Goal: Information Seeking & Learning: Learn about a topic

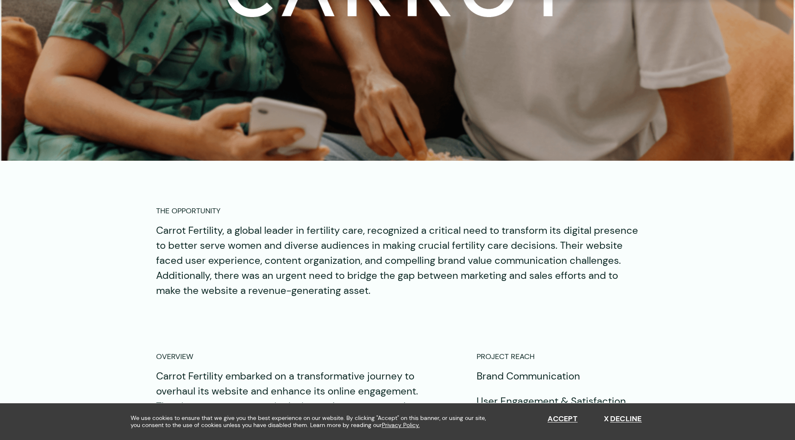
scroll to position [505, 0]
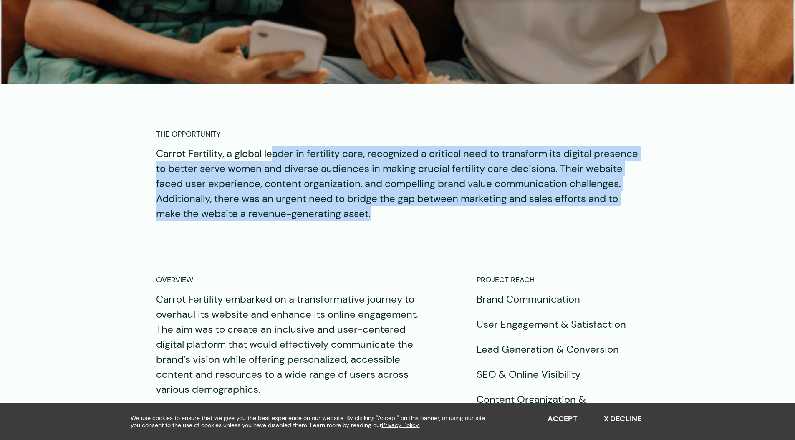
drag, startPoint x: 290, startPoint y: 166, endPoint x: 402, endPoint y: 218, distance: 123.2
click at [401, 218] on p "Carrot Fertility, a global leader in fertility care, recognized a critical need…" at bounding box center [397, 183] width 483 height 75
click at [402, 218] on p "Carrot Fertility, a global leader in fertility care, recognized a critical need…" at bounding box center [397, 183] width 483 height 75
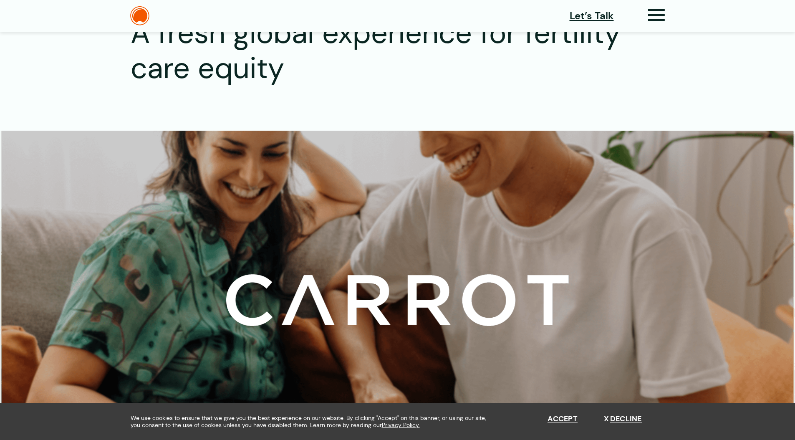
scroll to position [0, 0]
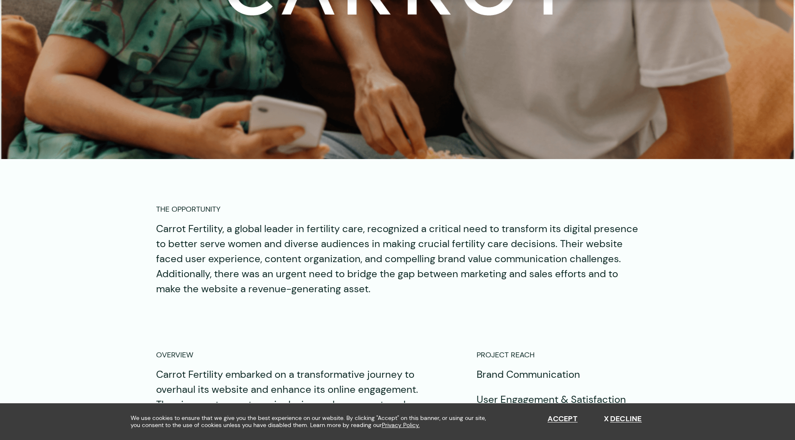
scroll to position [714, 0]
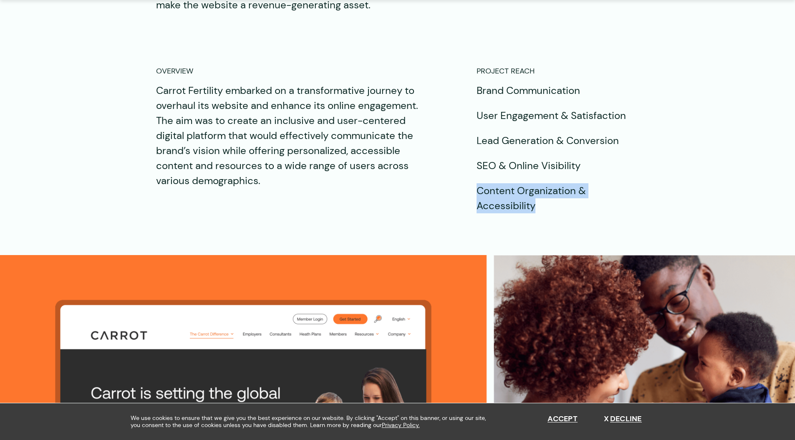
drag, startPoint x: 502, startPoint y: 196, endPoint x: 466, endPoint y: 192, distance: 35.7
click at [467, 192] on div "OVERVIEW Carrot Fertility embarked on a transformative journey to overhaul its …" at bounding box center [397, 139] width 483 height 148
click at [296, 138] on p "Carrot Fertility embarked on a transformative journey to overhaul its website a…" at bounding box center [294, 135] width 277 height 105
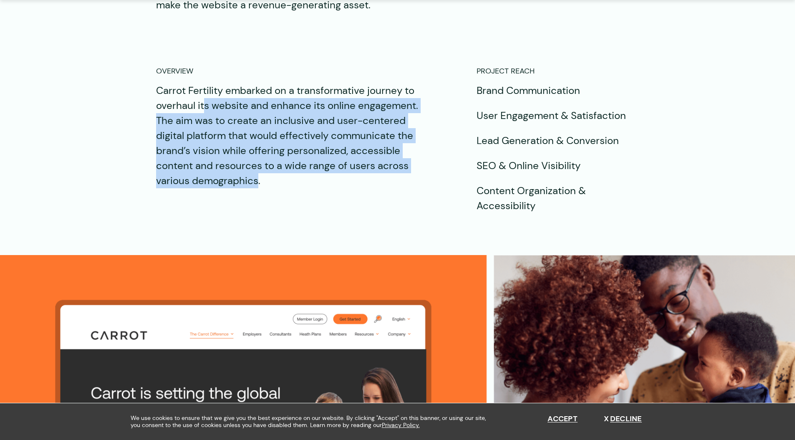
drag, startPoint x: 217, startPoint y: 112, endPoint x: 256, endPoint y: 174, distance: 73.4
click at [256, 174] on p "Carrot Fertility embarked on a transformative journey to overhaul its website a…" at bounding box center [294, 135] width 277 height 105
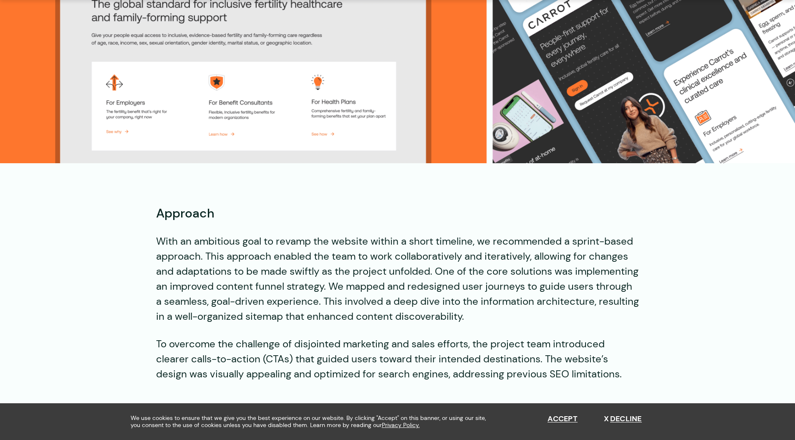
scroll to position [1442, 0]
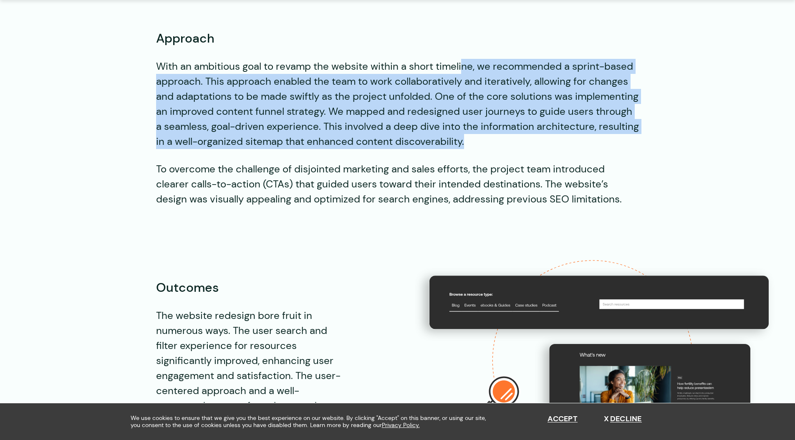
drag, startPoint x: 464, startPoint y: 61, endPoint x: 485, endPoint y: 136, distance: 78.3
click at [485, 136] on p "With an ambitious goal to revamp the website within a short timeline, we recomm…" at bounding box center [397, 104] width 483 height 90
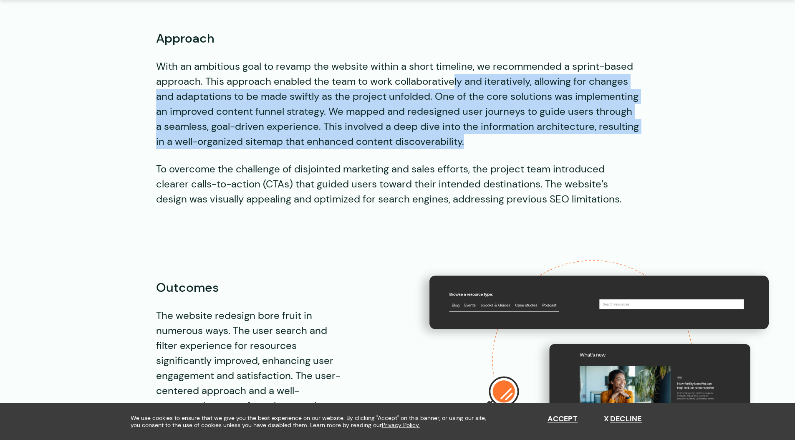
drag, startPoint x: 475, startPoint y: 127, endPoint x: 454, endPoint y: 76, distance: 54.8
click at [454, 76] on p "With an ambitious goal to revamp the website within a short timeline, we recomm…" at bounding box center [397, 104] width 483 height 90
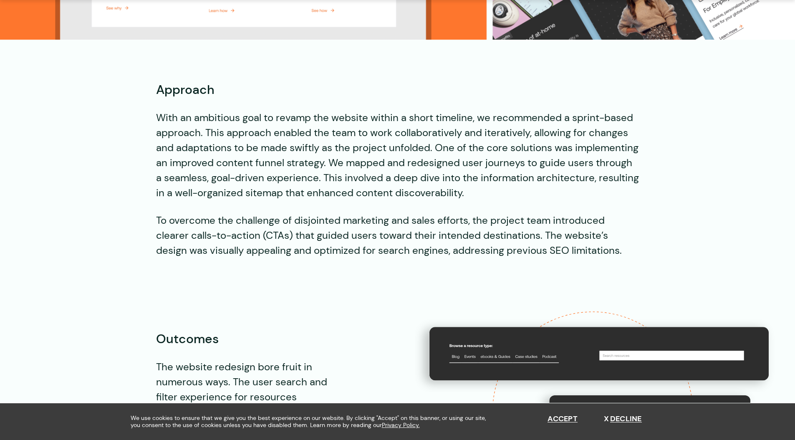
scroll to position [1394, 0]
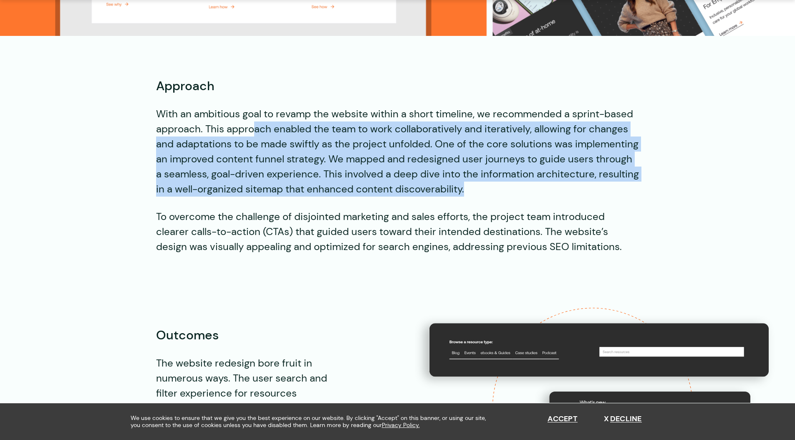
drag, startPoint x: 254, startPoint y: 126, endPoint x: 463, endPoint y: 189, distance: 217.8
click at [462, 189] on p "With an ambitious goal to revamp the website within a short timeline, we recomm…" at bounding box center [397, 151] width 483 height 90
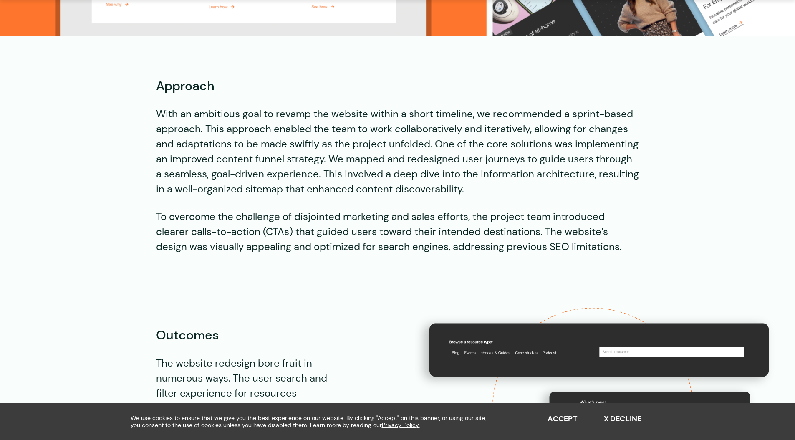
click at [464, 188] on p "With an ambitious goal to revamp the website within a short timeline, we recomm…" at bounding box center [397, 151] width 483 height 90
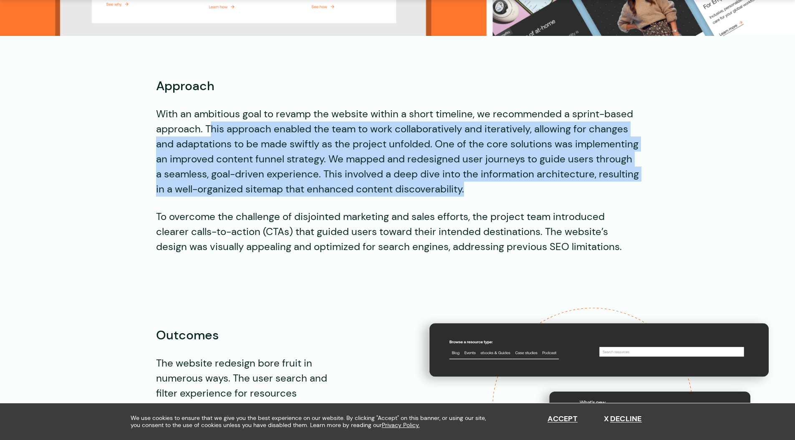
drag, startPoint x: 460, startPoint y: 185, endPoint x: 187, endPoint y: 125, distance: 279.4
click at [187, 125] on p "With an ambitious goal to revamp the website within a short timeline, we recomm…" at bounding box center [397, 151] width 483 height 90
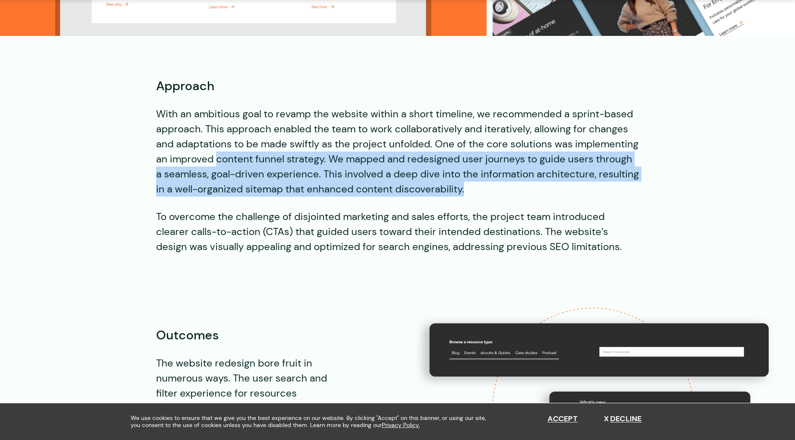
drag, startPoint x: 217, startPoint y: 156, endPoint x: 486, endPoint y: 185, distance: 270.6
click at [486, 185] on p "With an ambitious goal to revamp the website within a short timeline, we recomm…" at bounding box center [397, 151] width 483 height 90
drag, startPoint x: 481, startPoint y: 182, endPoint x: 410, endPoint y: 154, distance: 76.4
click at [411, 154] on p "With an ambitious goal to revamp the website within a short timeline, we recomm…" at bounding box center [397, 151] width 483 height 90
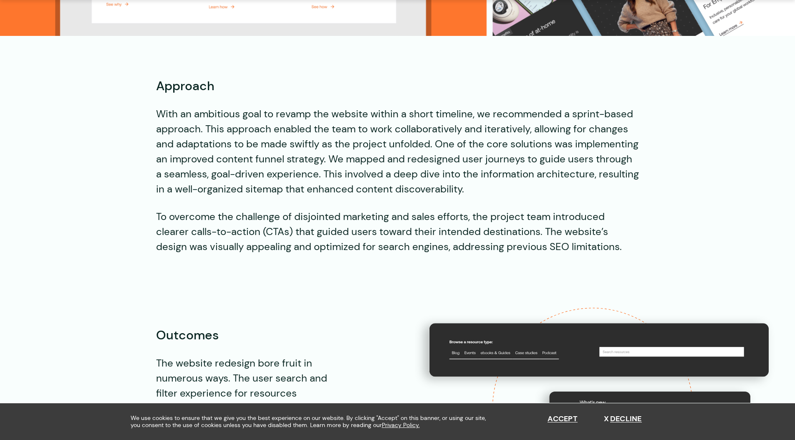
click at [410, 154] on p "With an ambitious goal to revamp the website within a short timeline, we recomm…" at bounding box center [397, 151] width 483 height 90
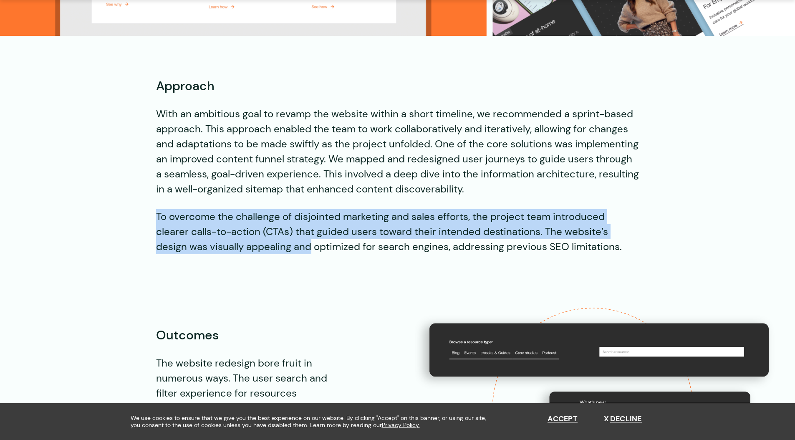
drag, startPoint x: 223, startPoint y: 213, endPoint x: 256, endPoint y: 253, distance: 51.6
click at [255, 253] on div "The Opportunity Carrot Fertility, a global leader in fertility care, recognized…" at bounding box center [397, 261] width 795 height 2043
click at [256, 253] on p "To overcome the challenge of disjointed marketing and sales efforts, the projec…" at bounding box center [397, 231] width 483 height 45
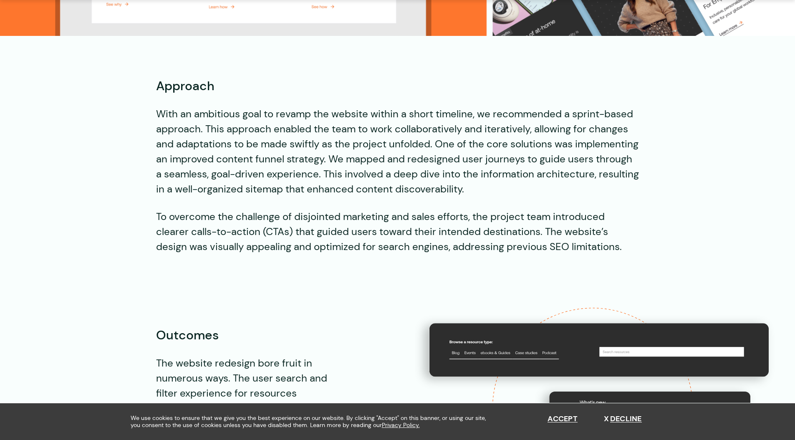
click at [231, 231] on p "To overcome the challenge of disjointed marketing and sales efforts, the projec…" at bounding box center [397, 231] width 483 height 45
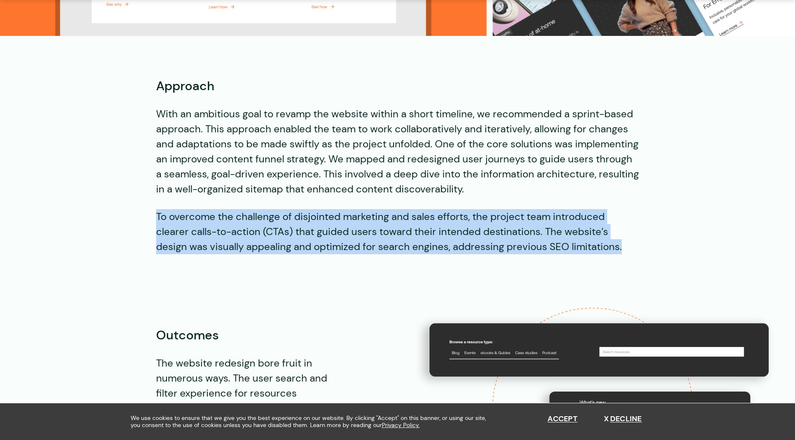
click at [231, 231] on p "To overcome the challenge of disjointed marketing and sales efforts, the projec…" at bounding box center [397, 231] width 483 height 45
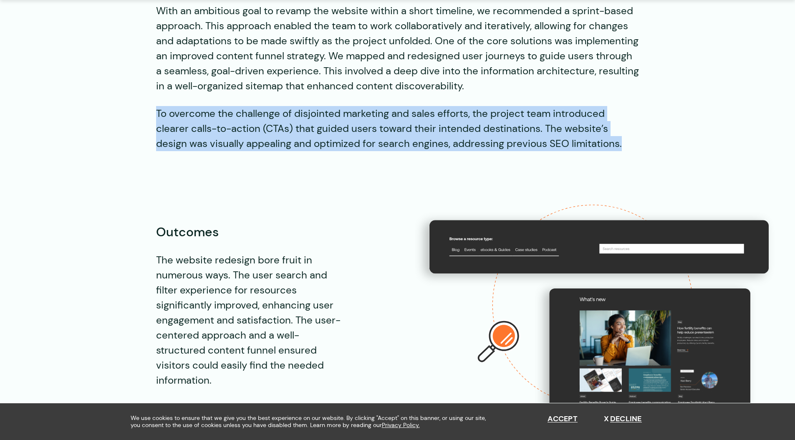
scroll to position [1561, 0]
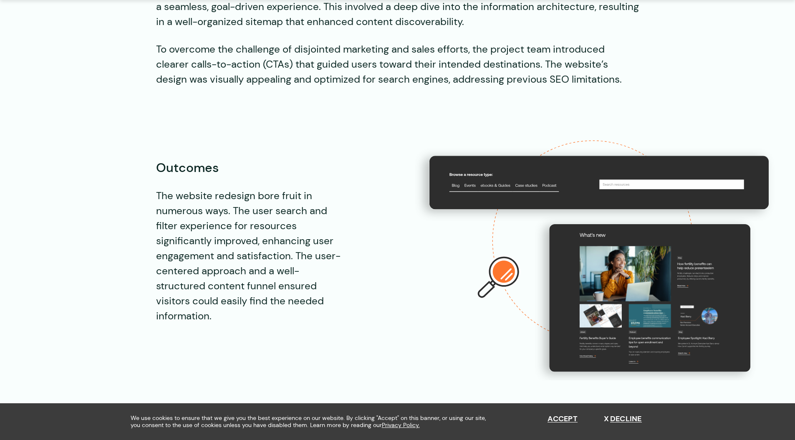
click at [189, 124] on div "Outcomes The website redesign bore fruit in numerous ways. The user search and …" at bounding box center [397, 252] width 483 height 256
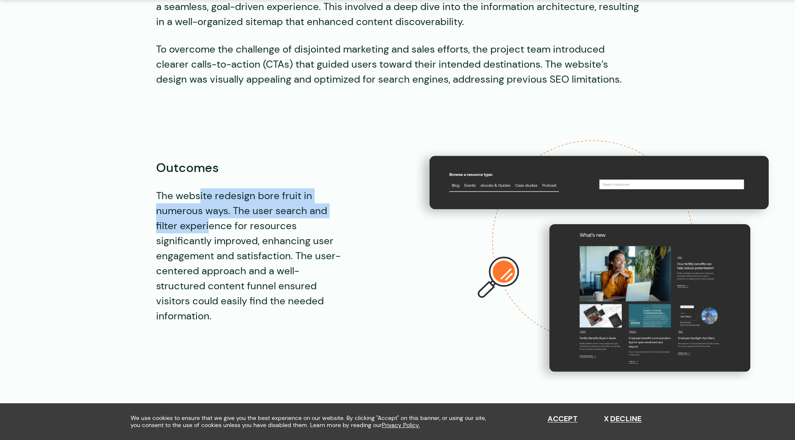
drag, startPoint x: 199, startPoint y: 191, endPoint x: 209, endPoint y: 223, distance: 33.0
click at [209, 223] on p "The website redesign bore fruit in numerous ways. The user search and filter ex…" at bounding box center [250, 255] width 189 height 135
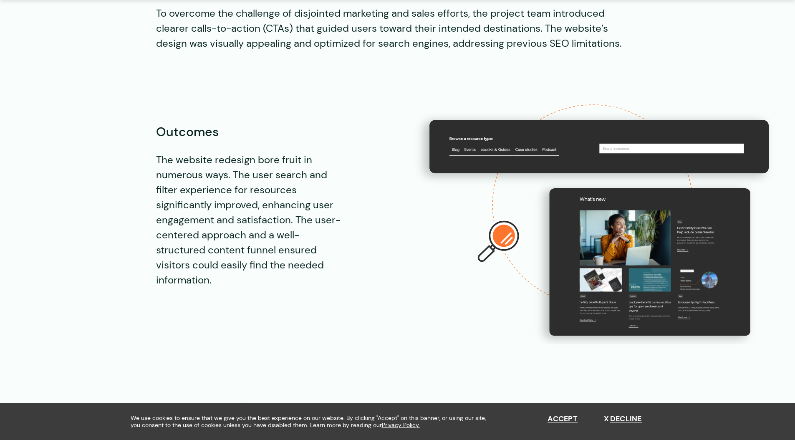
scroll to position [1619, 0]
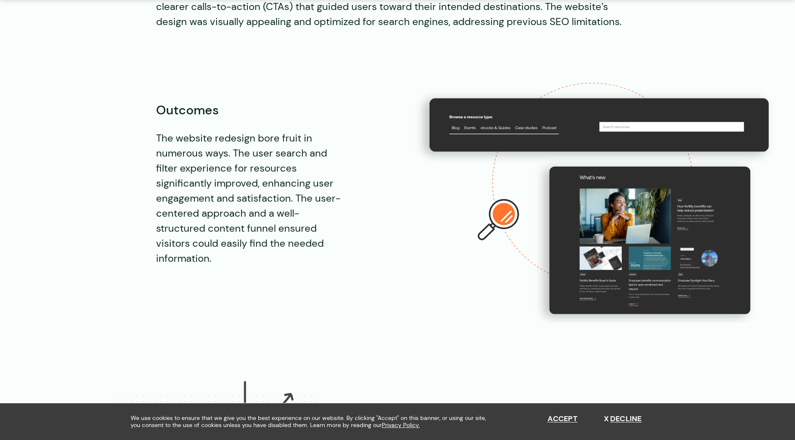
drag, startPoint x: 202, startPoint y: 191, endPoint x: 225, endPoint y: 245, distance: 59.0
click at [225, 245] on p "The website redesign bore fruit in numerous ways. The user search and filter ex…" at bounding box center [250, 198] width 189 height 135
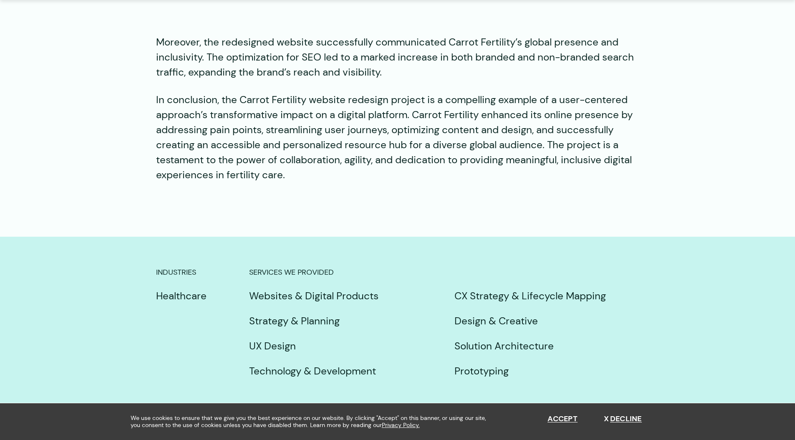
scroll to position [2303, 0]
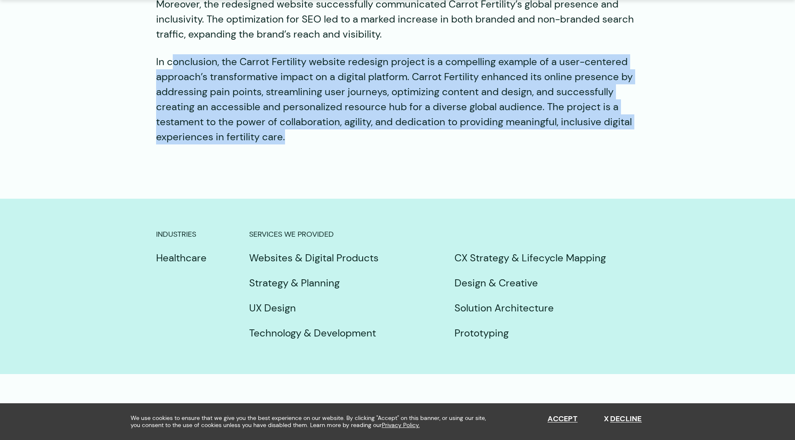
drag, startPoint x: 174, startPoint y: 61, endPoint x: 284, endPoint y: 133, distance: 131.4
click at [284, 133] on p "In conclusion, the Carrot Fertility website redesign project is a compelling ex…" at bounding box center [397, 99] width 483 height 90
click at [306, 137] on p "In conclusion, the Carrot Fertility website redesign project is a compelling ex…" at bounding box center [397, 99] width 483 height 90
drag, startPoint x: 300, startPoint y: 136, endPoint x: 101, endPoint y: 63, distance: 212.2
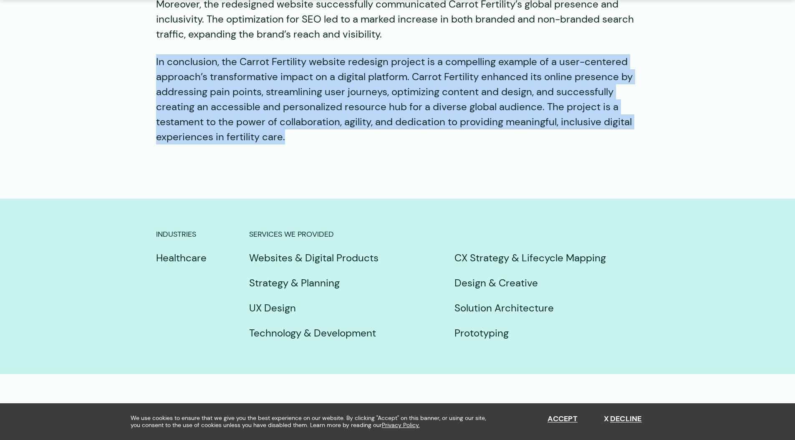
click at [176, 82] on p "In conclusion, the Carrot Fertility website redesign project is a compelling ex…" at bounding box center [397, 99] width 483 height 90
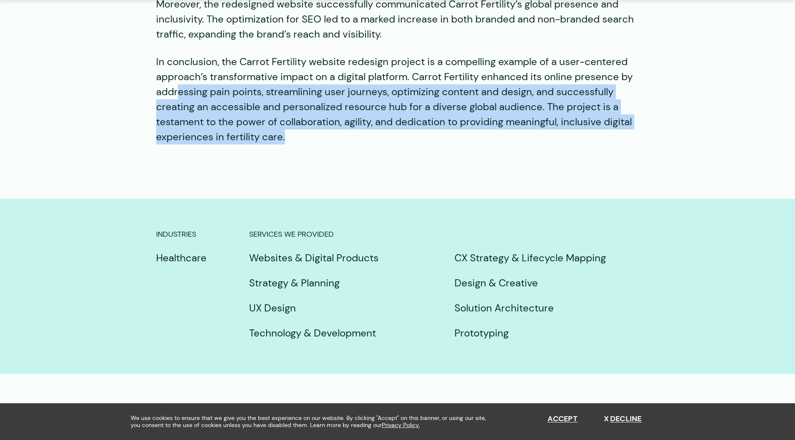
drag, startPoint x: 180, startPoint y: 89, endPoint x: 300, endPoint y: 133, distance: 127.5
click at [300, 133] on p "In conclusion, the Carrot Fertility website redesign project is a compelling ex…" at bounding box center [397, 99] width 483 height 90
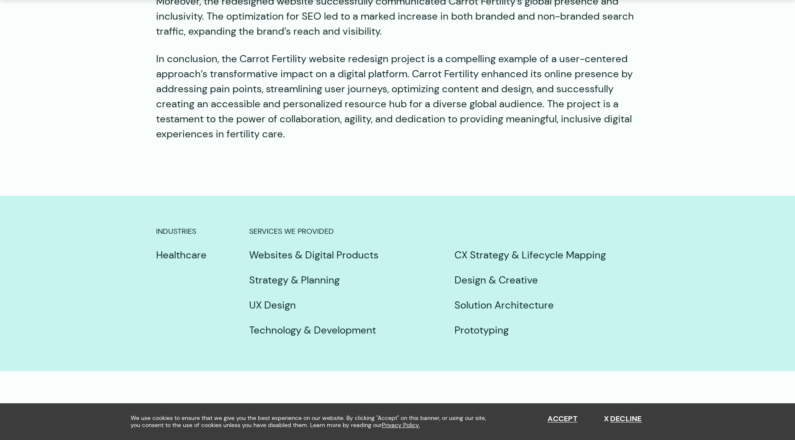
scroll to position [2308, 0]
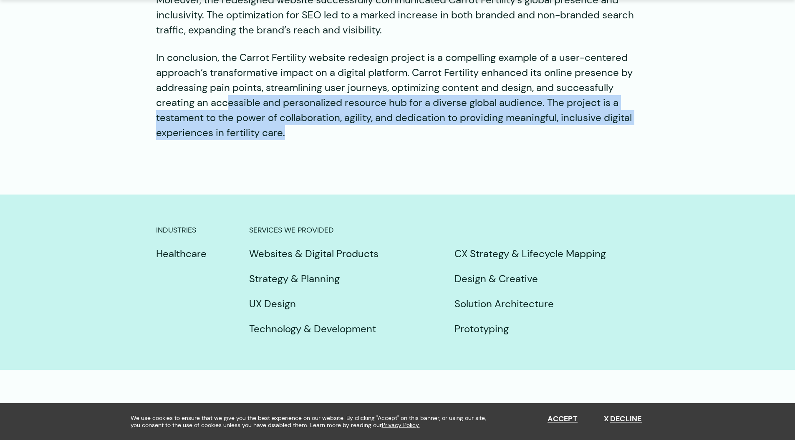
drag, startPoint x: 229, startPoint y: 106, endPoint x: 330, endPoint y: 129, distance: 104.4
click at [330, 129] on p "In conclusion, the Carrot Fertility website redesign project is a compelling ex…" at bounding box center [397, 95] width 483 height 90
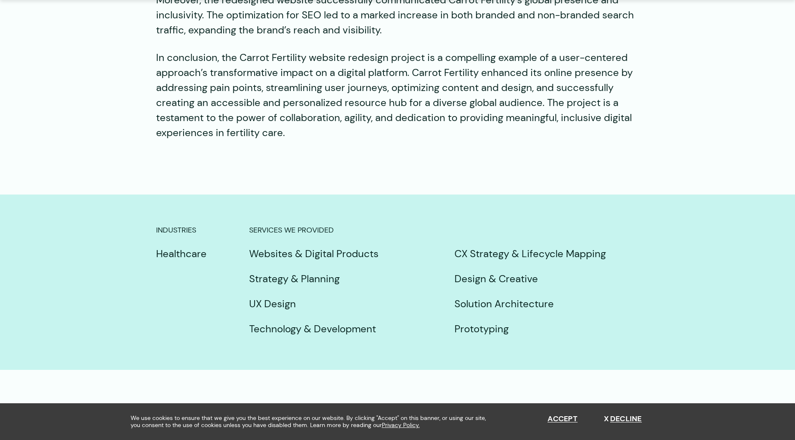
drag, startPoint x: 330, startPoint y: 129, endPoint x: 318, endPoint y: 124, distance: 12.9
click at [330, 128] on p "In conclusion, the Carrot Fertility website redesign project is a compelling ex…" at bounding box center [397, 95] width 483 height 90
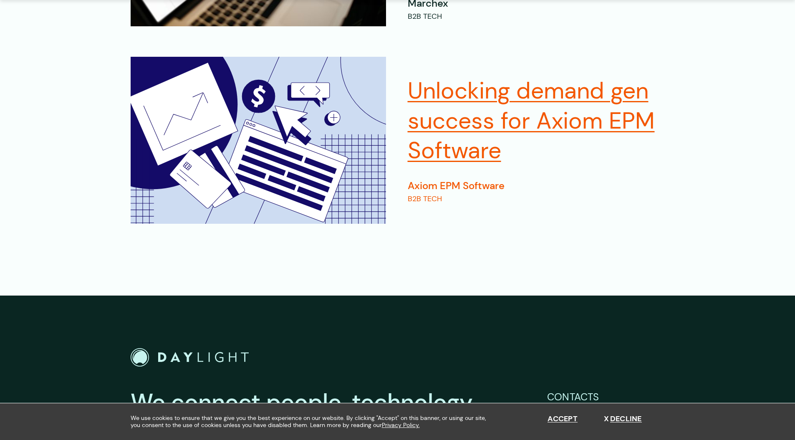
scroll to position [3037, 0]
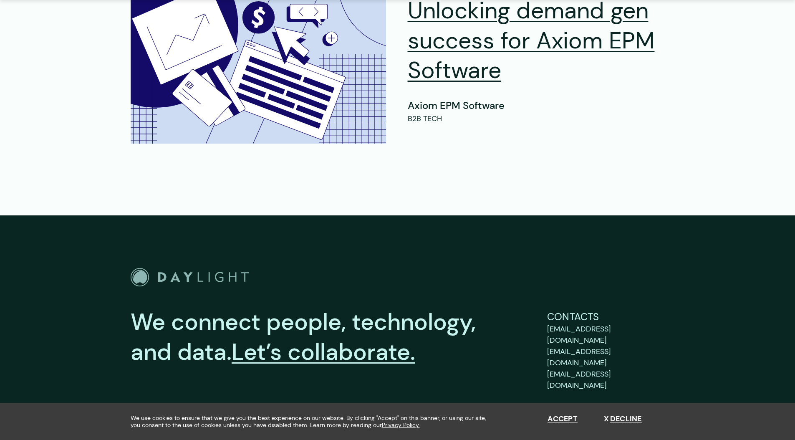
click at [170, 273] on img "Go to Home Page" at bounding box center [190, 277] width 118 height 19
